Goal: Information Seeking & Learning: Learn about a topic

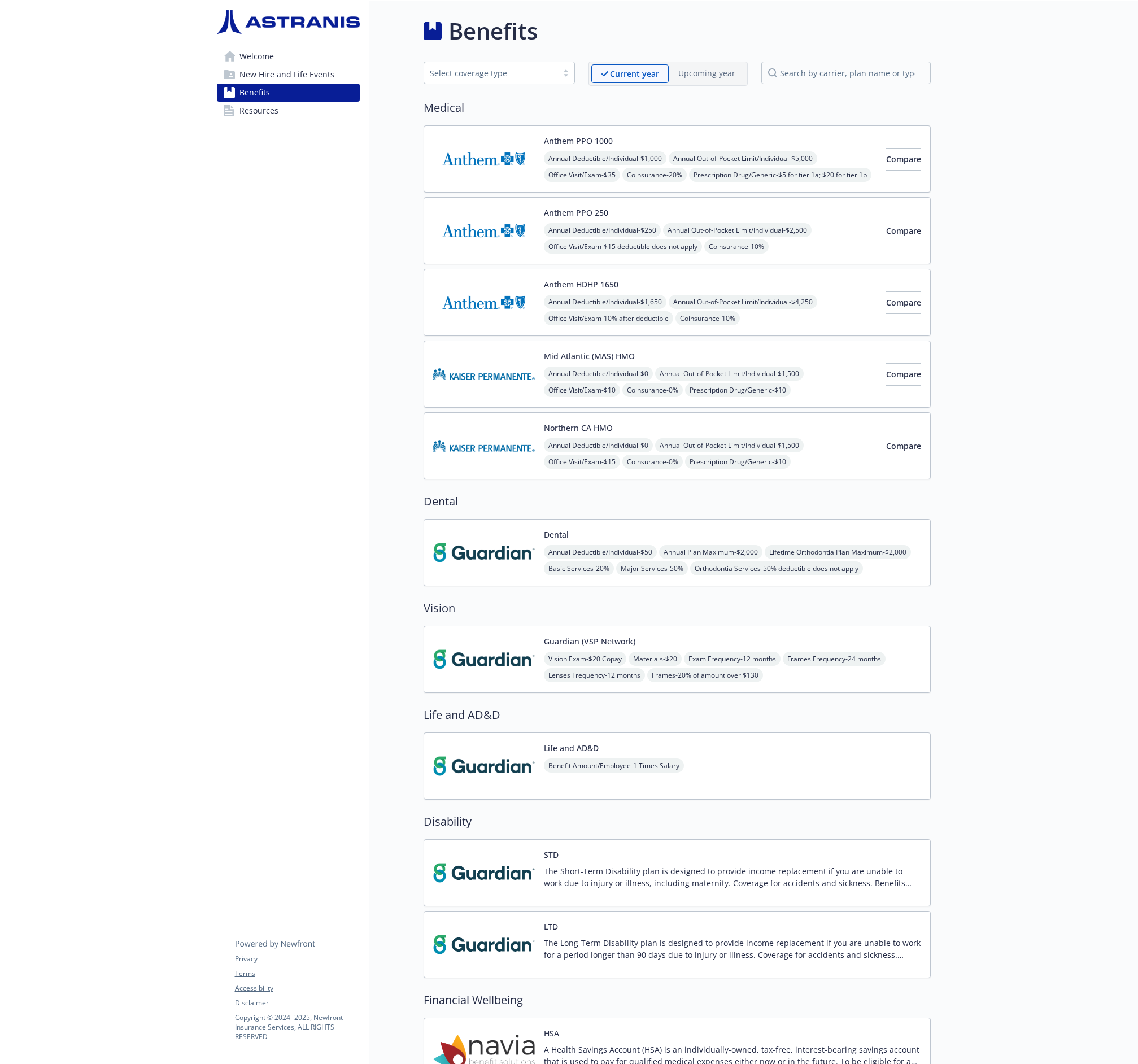
click at [39, 130] on div at bounding box center [104, 762] width 208 height 1522
